Goal: Information Seeking & Learning: Learn about a topic

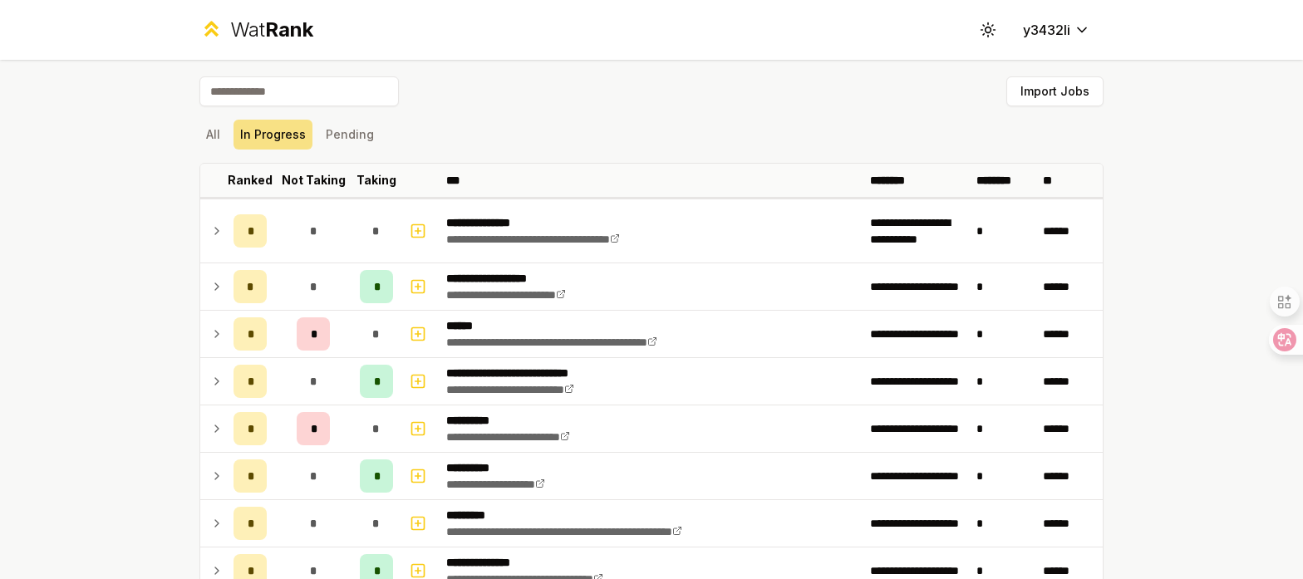
scroll to position [119, 0]
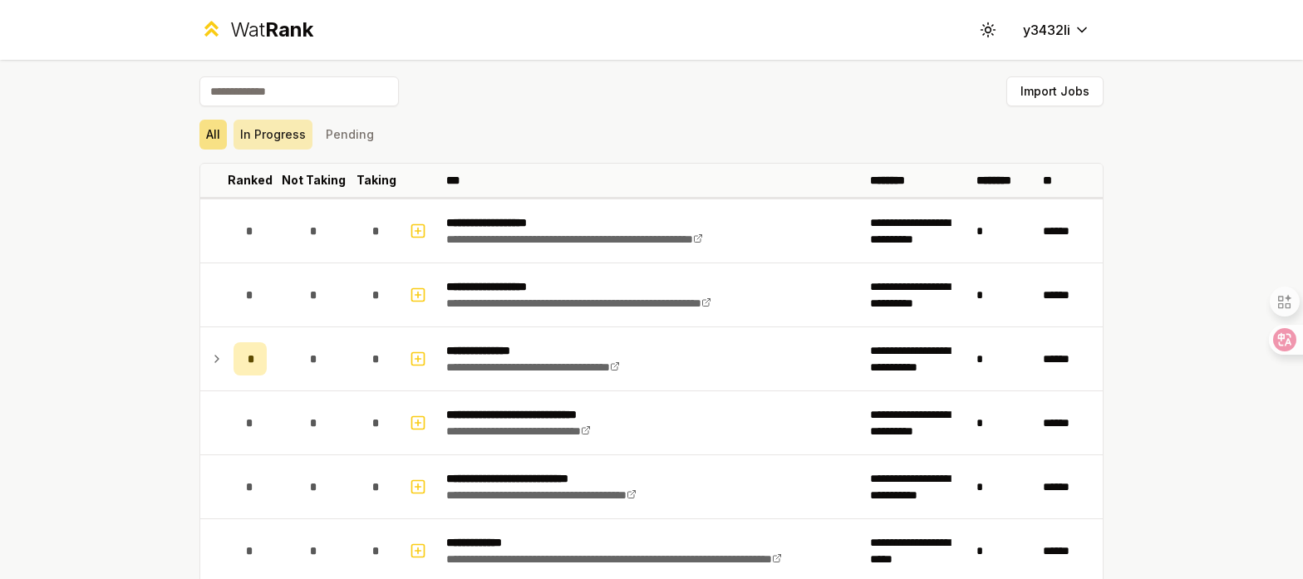
click at [281, 142] on button "In Progress" at bounding box center [272, 135] width 79 height 30
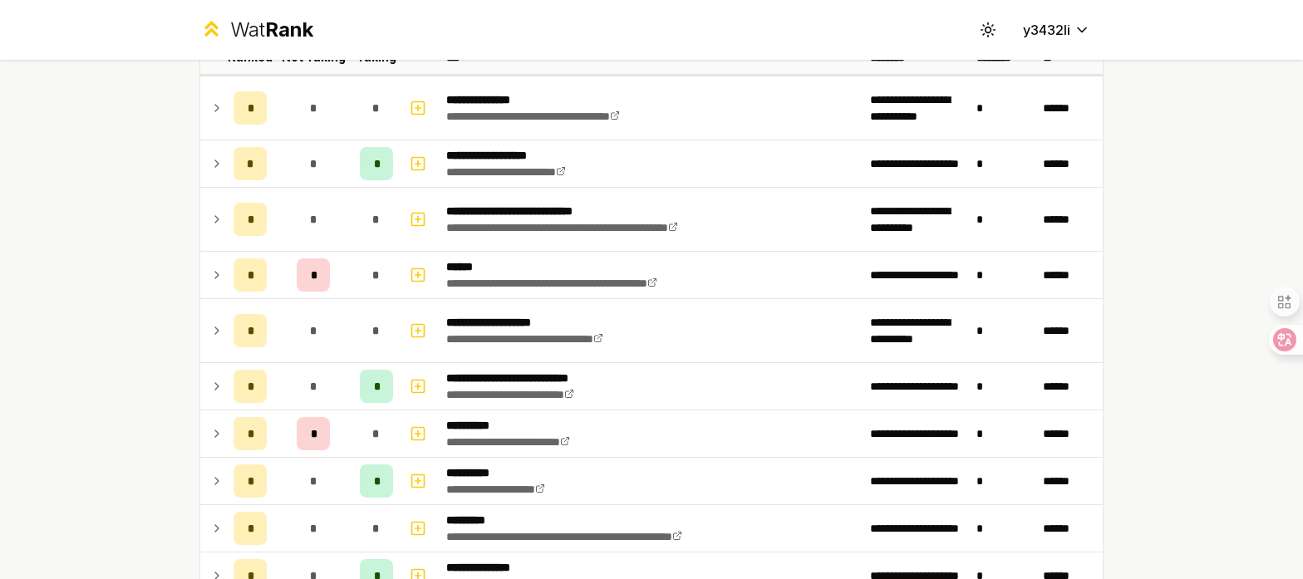
scroll to position [118, 0]
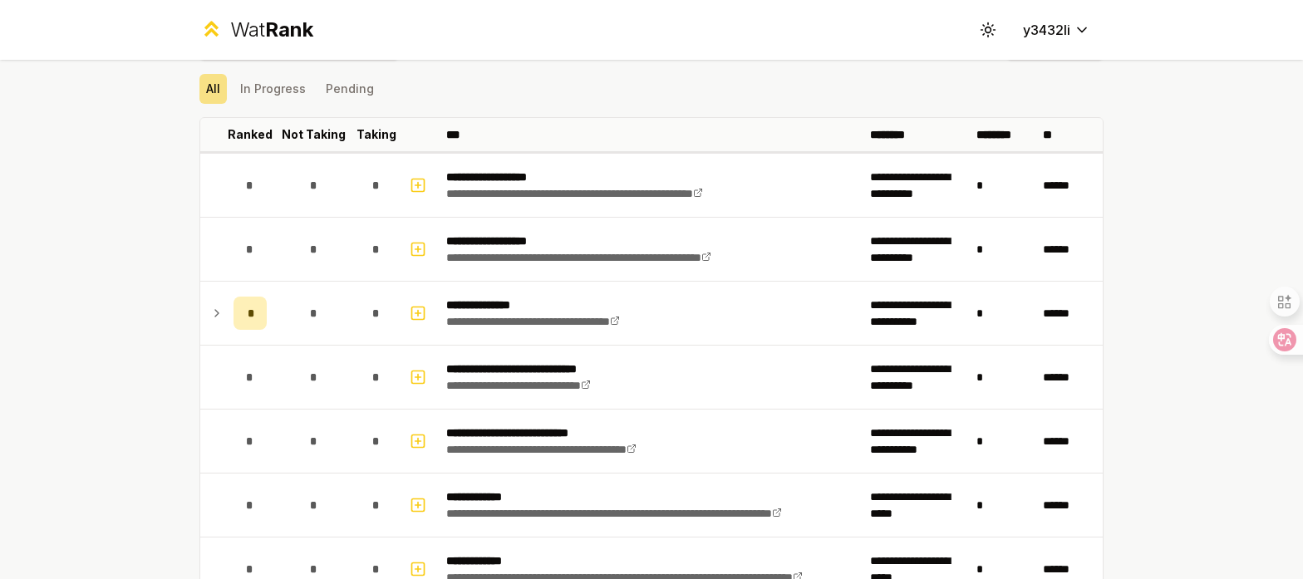
scroll to position [16, 0]
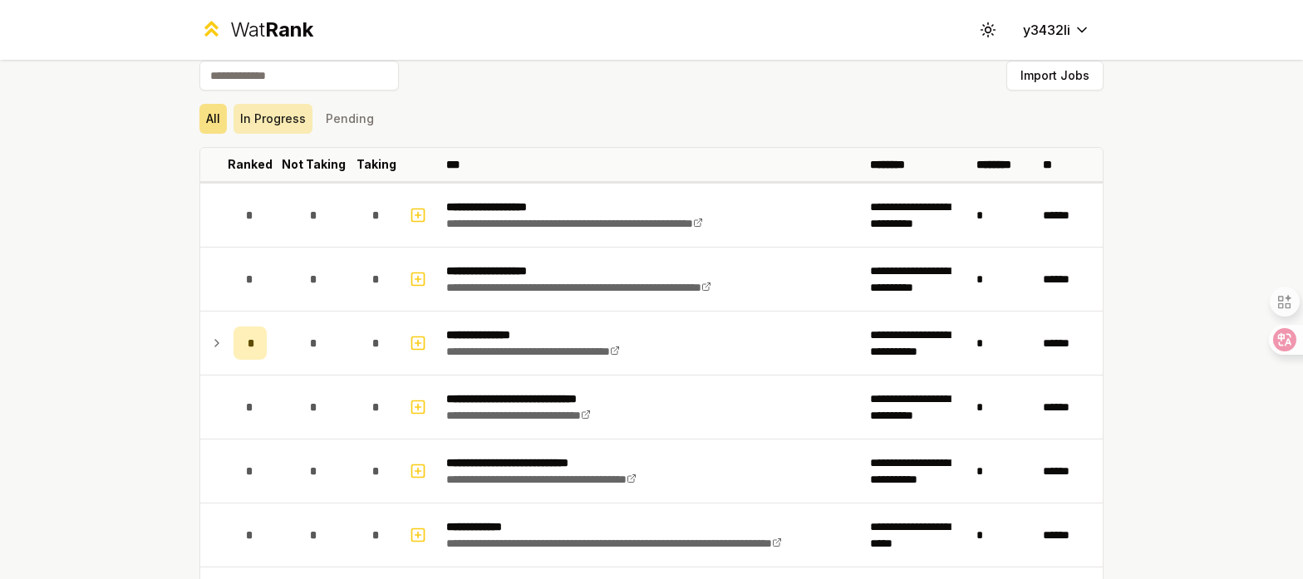
click at [253, 125] on button "In Progress" at bounding box center [272, 119] width 79 height 30
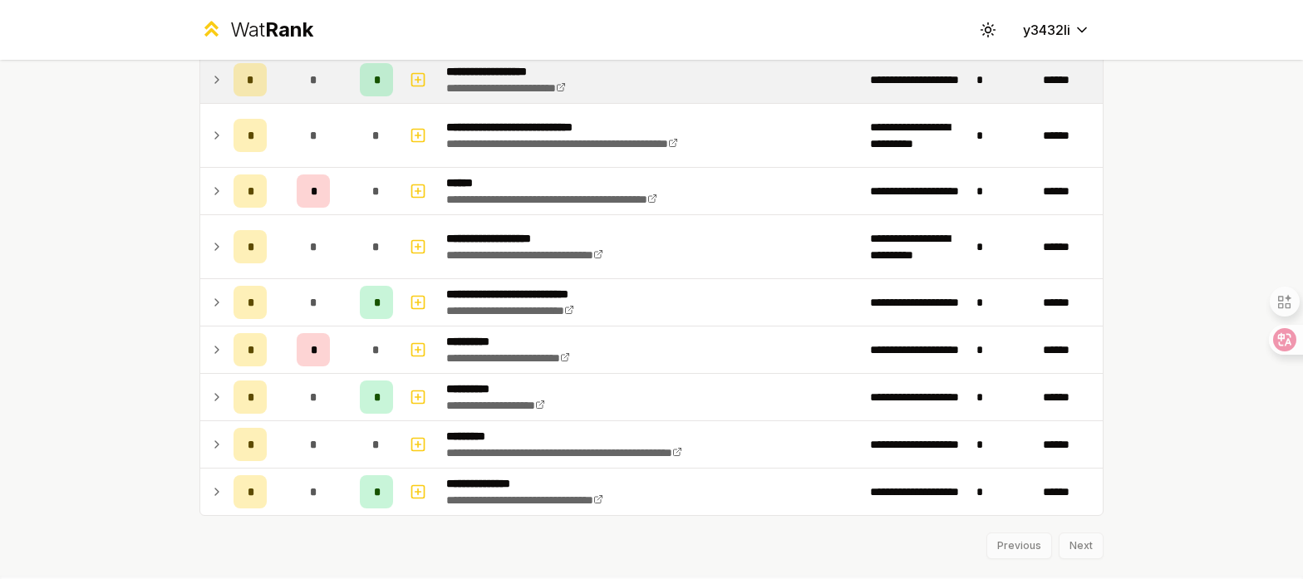
scroll to position [208, 0]
